Goal: Task Accomplishment & Management: Use online tool/utility

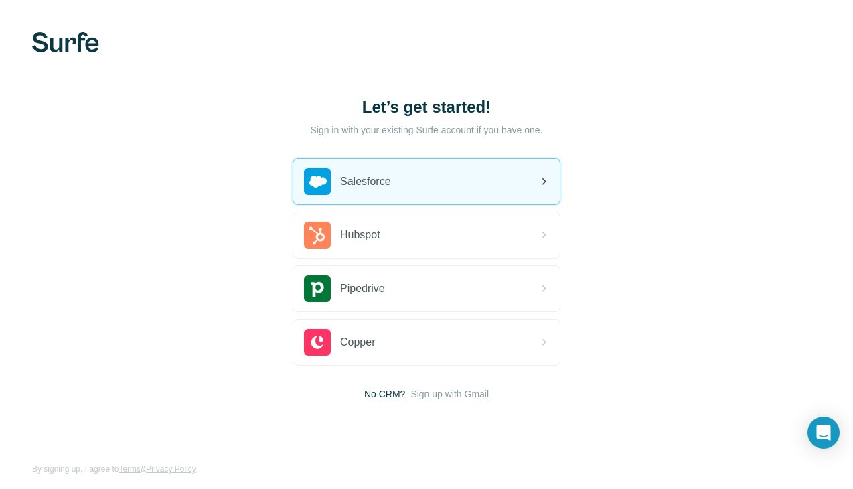
click at [293, 185] on div "Salesforce" at bounding box center [426, 182] width 267 height 46
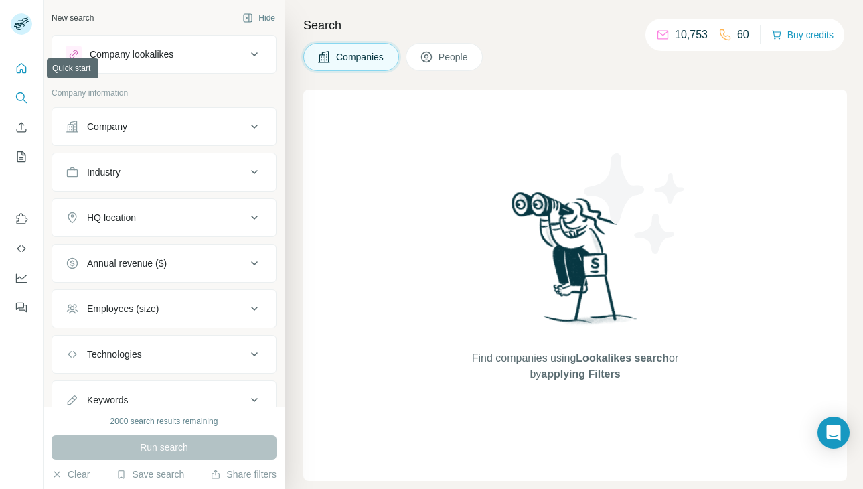
click at [25, 68] on icon "Quick start" at bounding box center [21, 68] width 13 height 13
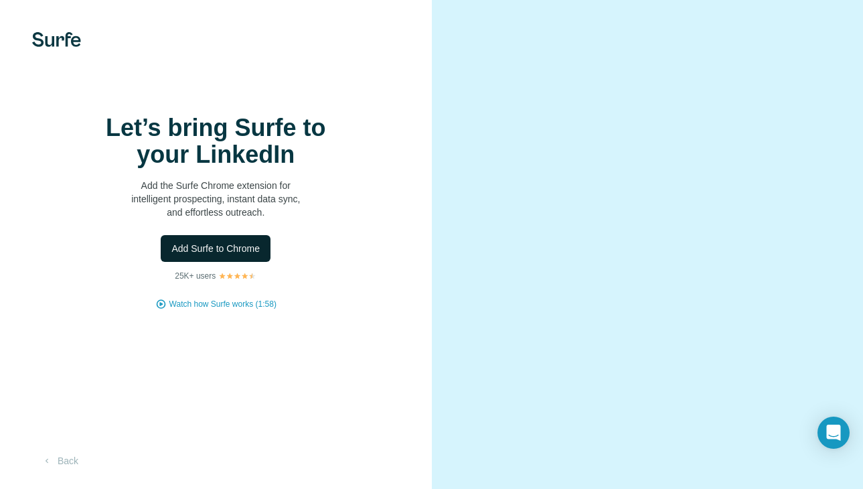
click at [190, 248] on span "Add Surfe to Chrome" at bounding box center [215, 248] width 88 height 13
